Goal: Transaction & Acquisition: Purchase product/service

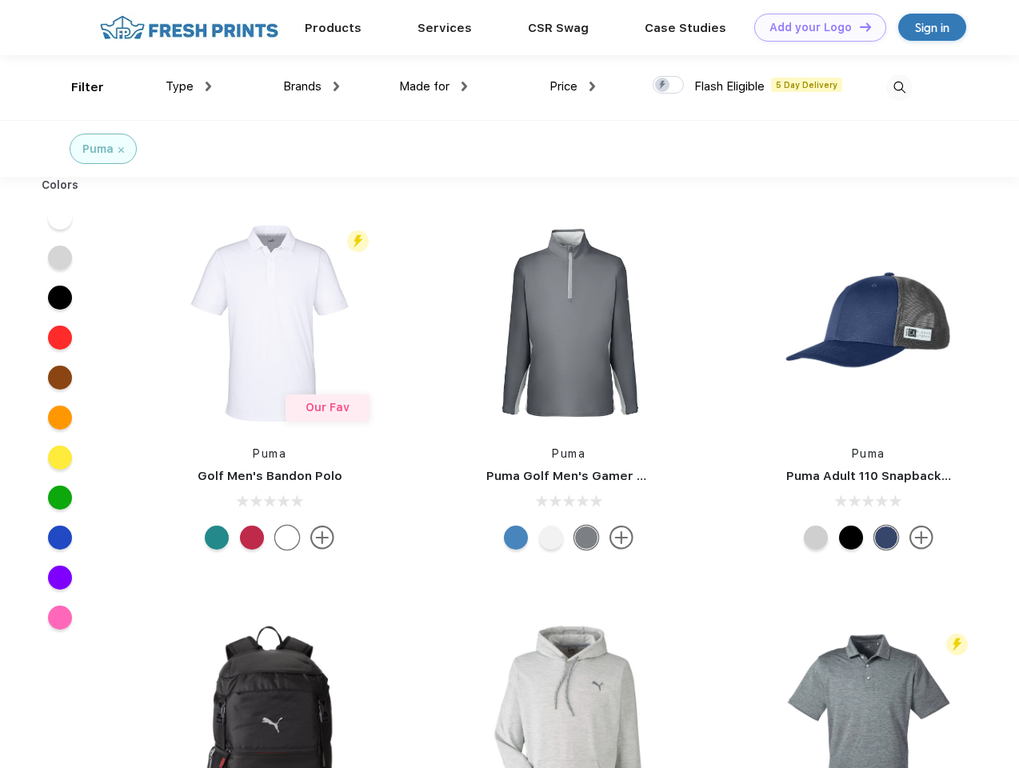
click at [814, 27] on link "Add your Logo Design Tool" at bounding box center [820, 28] width 132 height 28
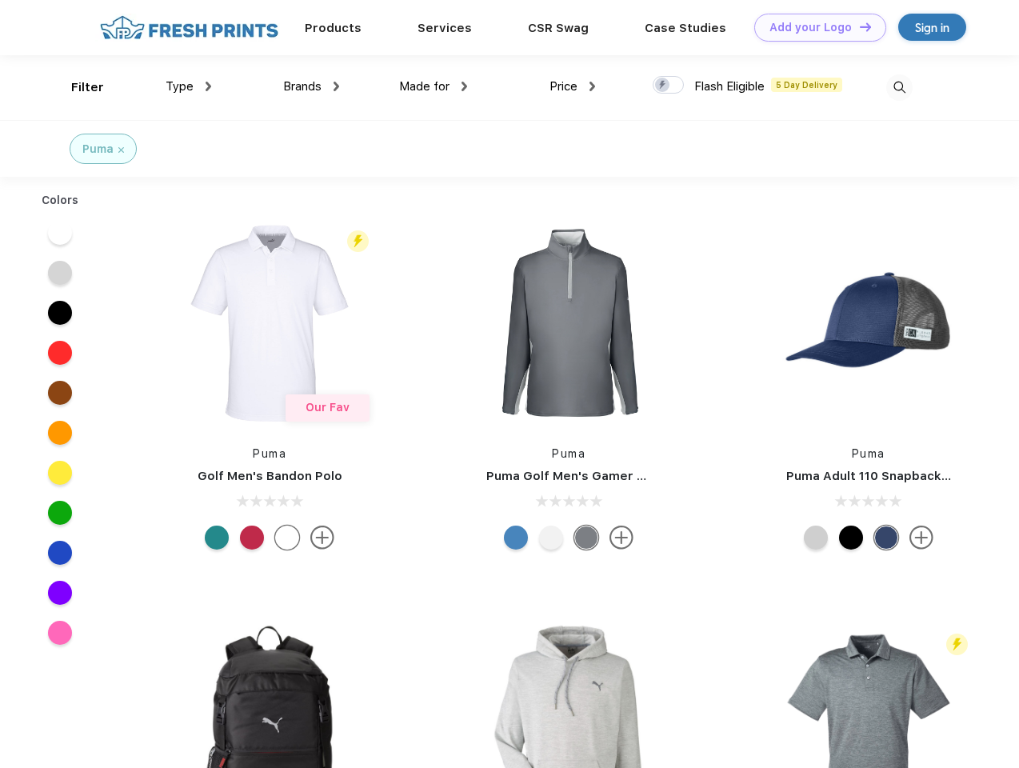
click at [0, 0] on div "Design Tool" at bounding box center [0, 0] width 0 height 0
click at [858, 26] on link "Add your Logo Design Tool" at bounding box center [820, 28] width 132 height 28
click at [77, 87] on div "Filter" at bounding box center [87, 87] width 33 height 18
click at [189, 86] on span "Type" at bounding box center [180, 86] width 28 height 14
click at [311, 86] on span "Brands" at bounding box center [302, 86] width 38 height 14
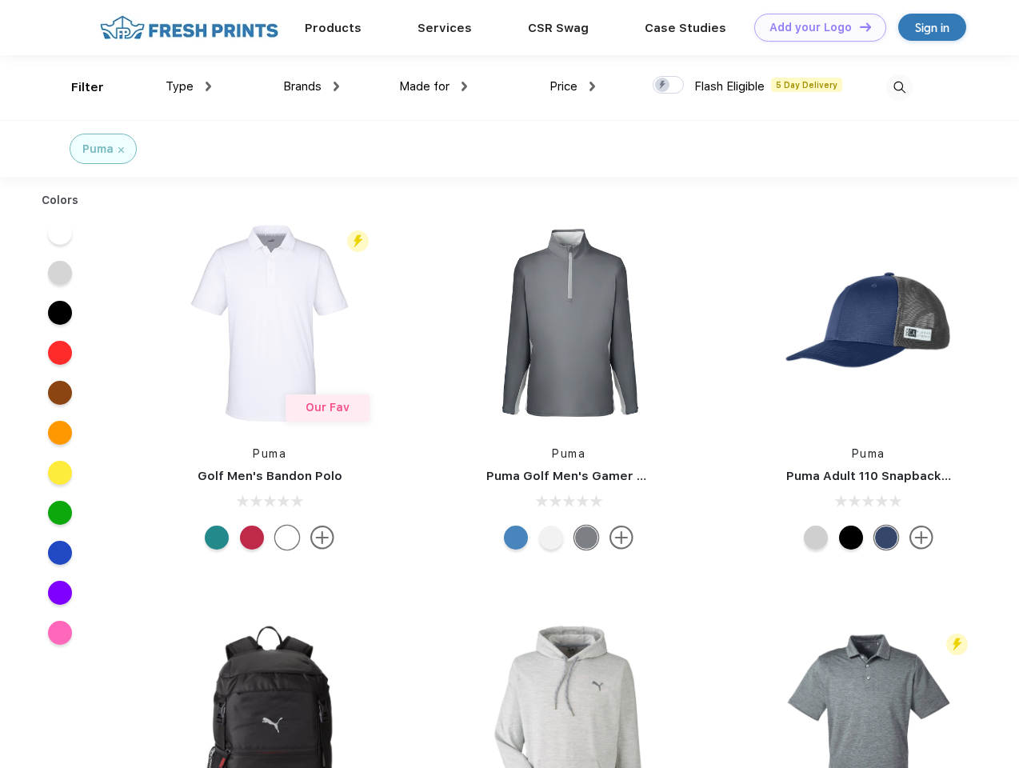
click at [433, 86] on span "Made for" at bounding box center [424, 86] width 50 height 14
click at [573, 86] on span "Price" at bounding box center [563, 86] width 28 height 14
click at [669, 86] on div at bounding box center [668, 85] width 31 height 18
click at [663, 86] on input "checkbox" at bounding box center [658, 80] width 10 height 10
click at [899, 87] on img at bounding box center [899, 87] width 26 height 26
